Goal: Find specific page/section: Find specific page/section

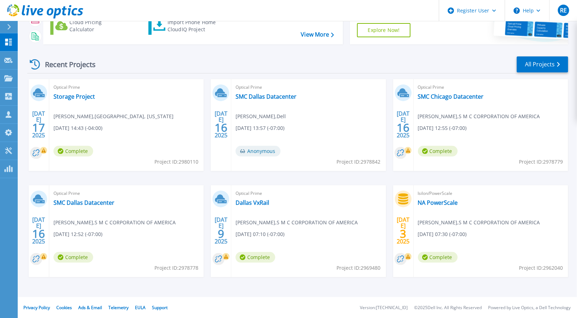
scroll to position [75, 0]
click at [75, 96] on link "Storage Project" at bounding box center [74, 95] width 41 height 7
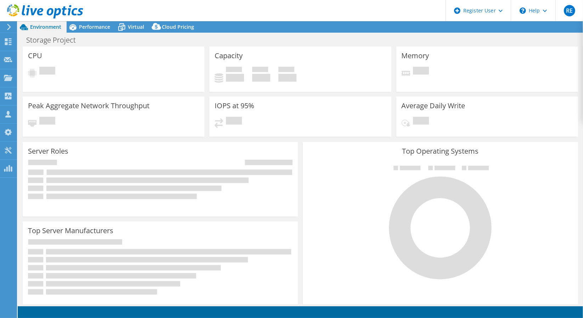
select select "USD"
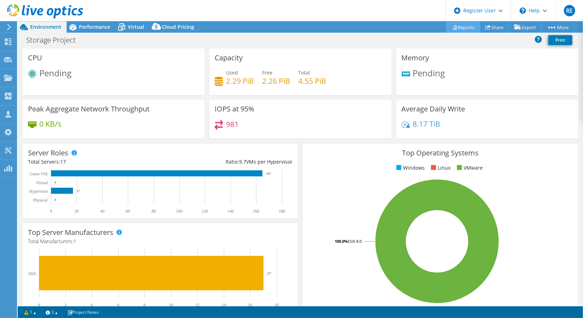
click at [465, 27] on link "Reports" at bounding box center [464, 27] width 34 height 11
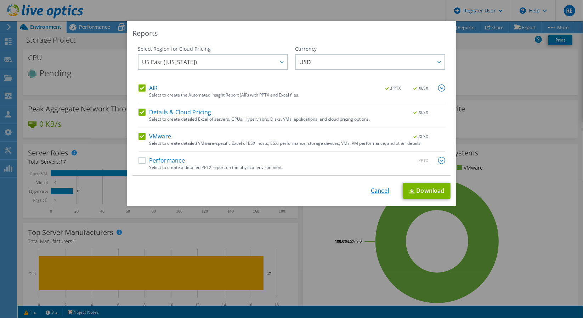
click at [375, 188] on link "Cancel" at bounding box center [380, 190] width 18 height 7
